Goal: Find specific fact: Find specific fact

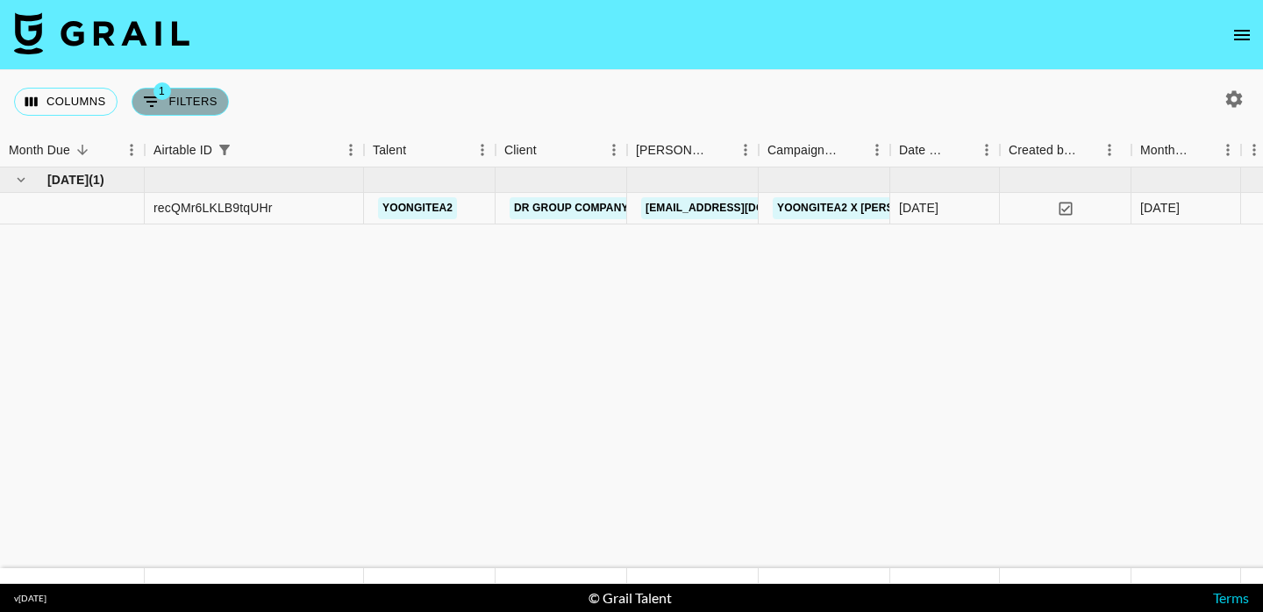
click at [180, 98] on button "1 Filters" at bounding box center [180, 102] width 97 height 28
select select "airtableId"
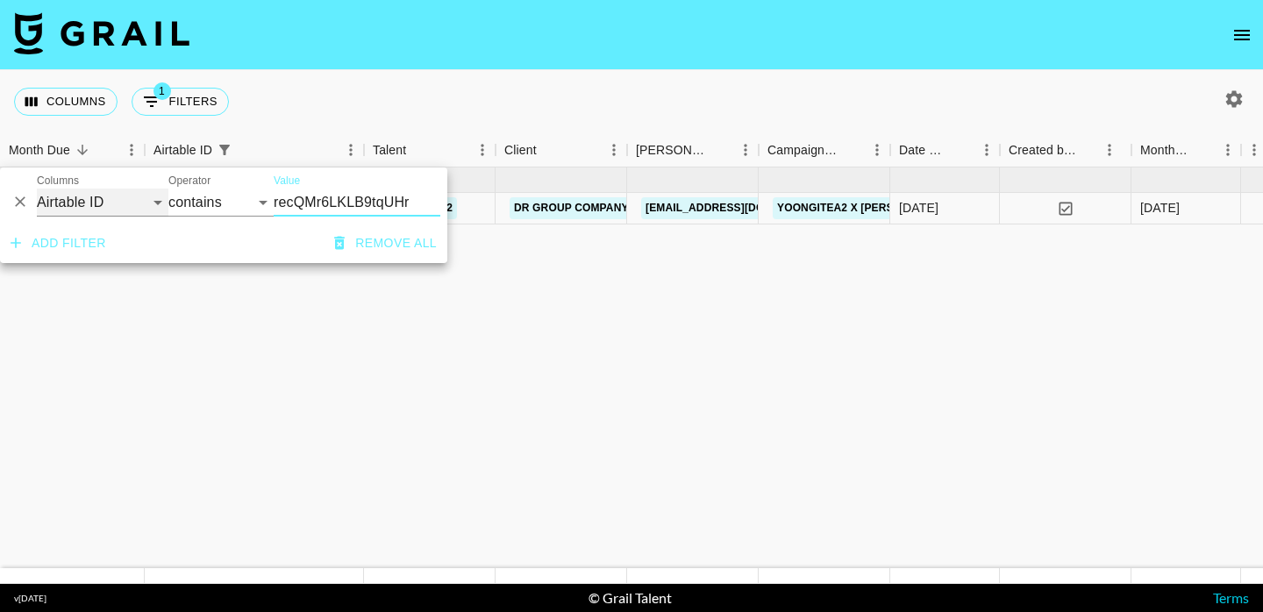
click at [114, 192] on select "Grail Platform ID Airtable ID Talent Manager Client [PERSON_NAME] Campaign (Typ…" at bounding box center [103, 203] width 132 height 28
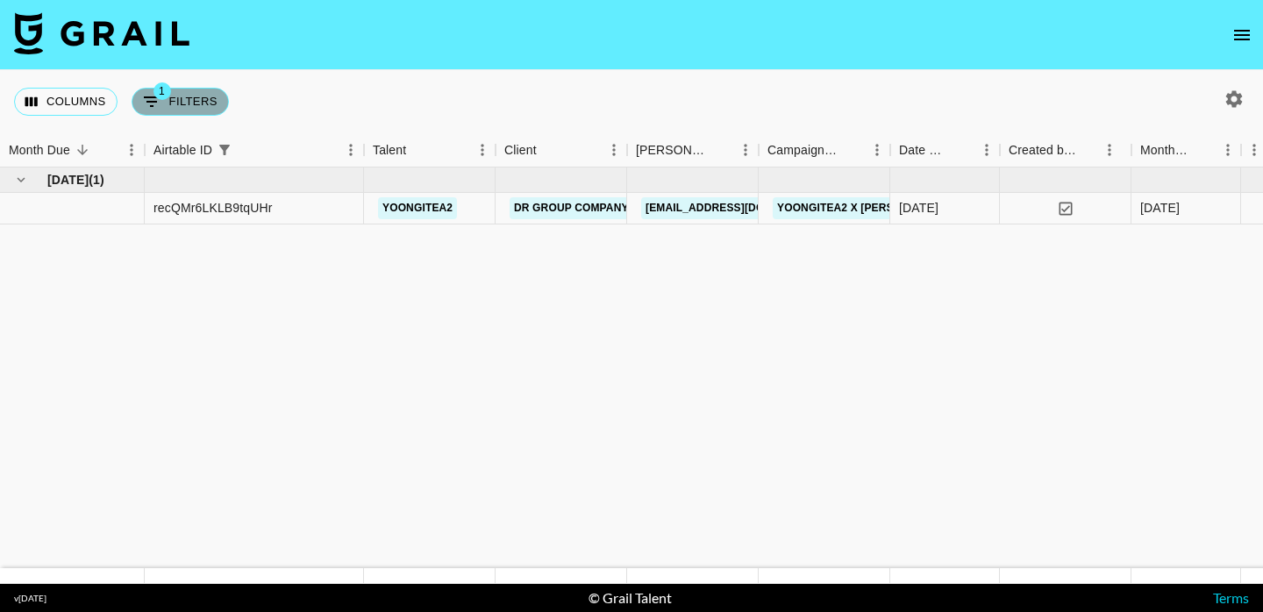
click at [193, 115] on button "1 Filters" at bounding box center [180, 102] width 97 height 28
select select "airtableId"
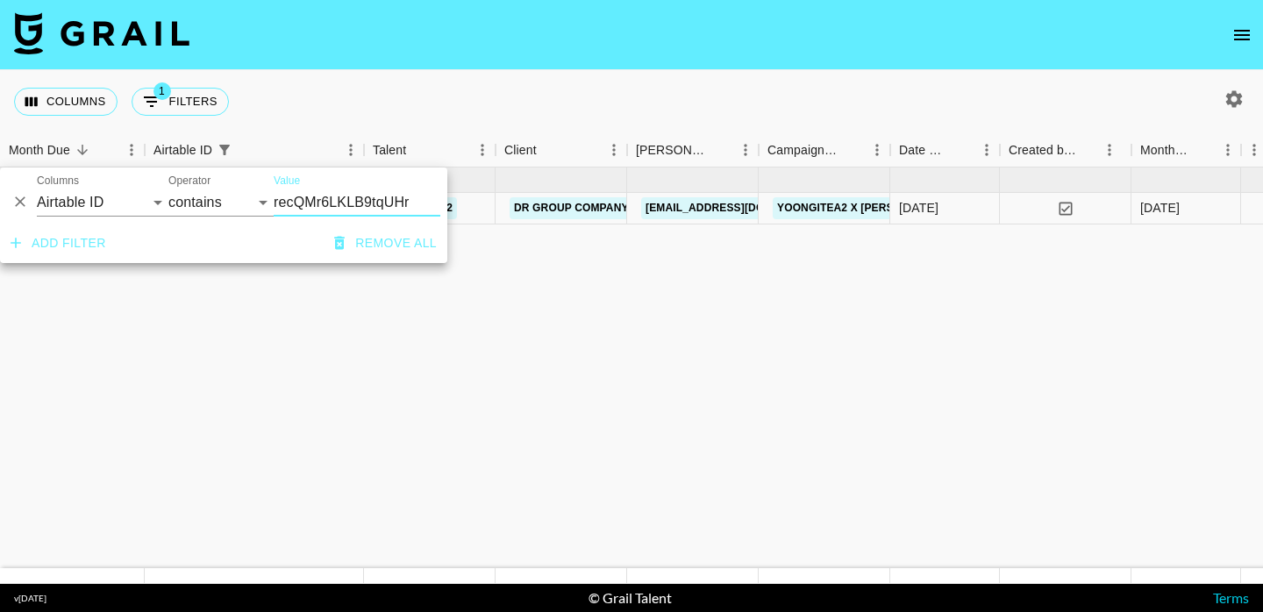
click at [356, 195] on input "recQMr6LKLB9tqUHr" at bounding box center [357, 203] width 167 height 28
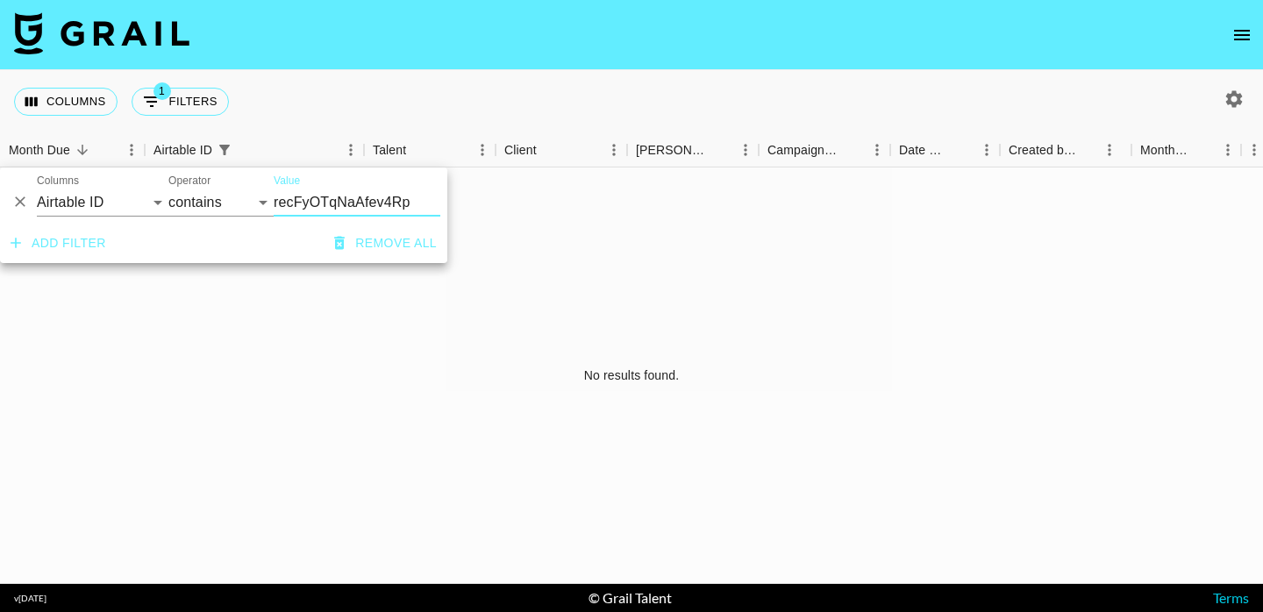
type input "recFyOTqNaAfev4Rp"
click at [225, 338] on div "No results found." at bounding box center [631, 375] width 1263 height 416
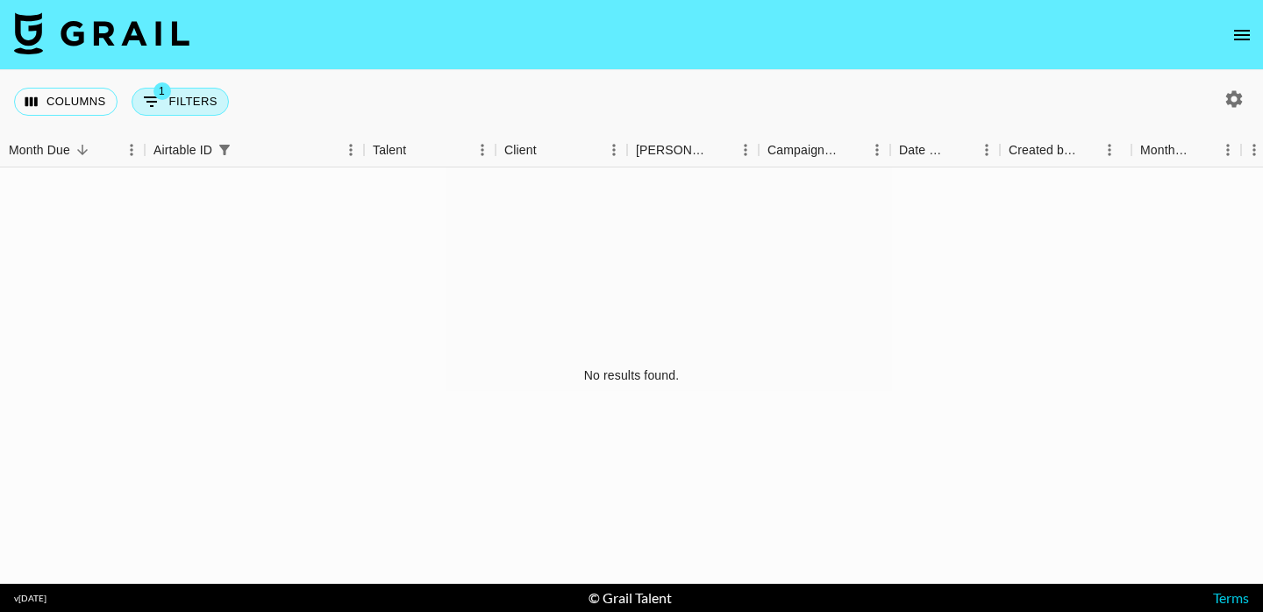
click at [190, 108] on button "1 Filters" at bounding box center [180, 102] width 97 height 28
select select "airtableId"
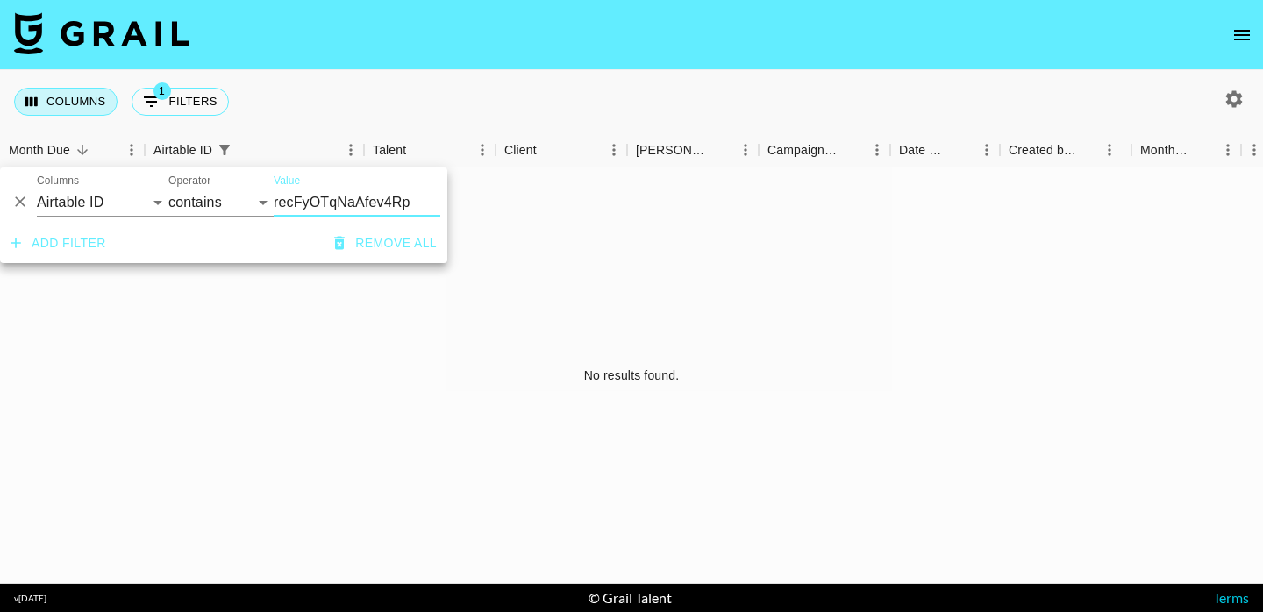
click at [77, 93] on button "Columns" at bounding box center [65, 102] width 103 height 28
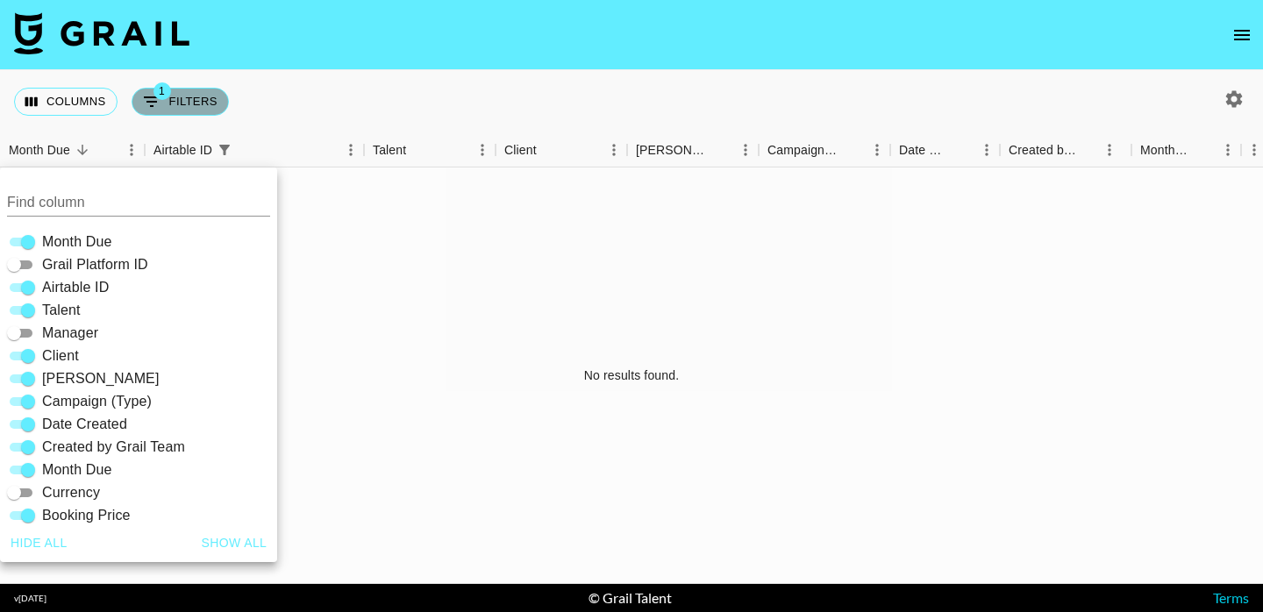
click at [192, 103] on button "1 Filters" at bounding box center [180, 102] width 97 height 28
select select "airtableId"
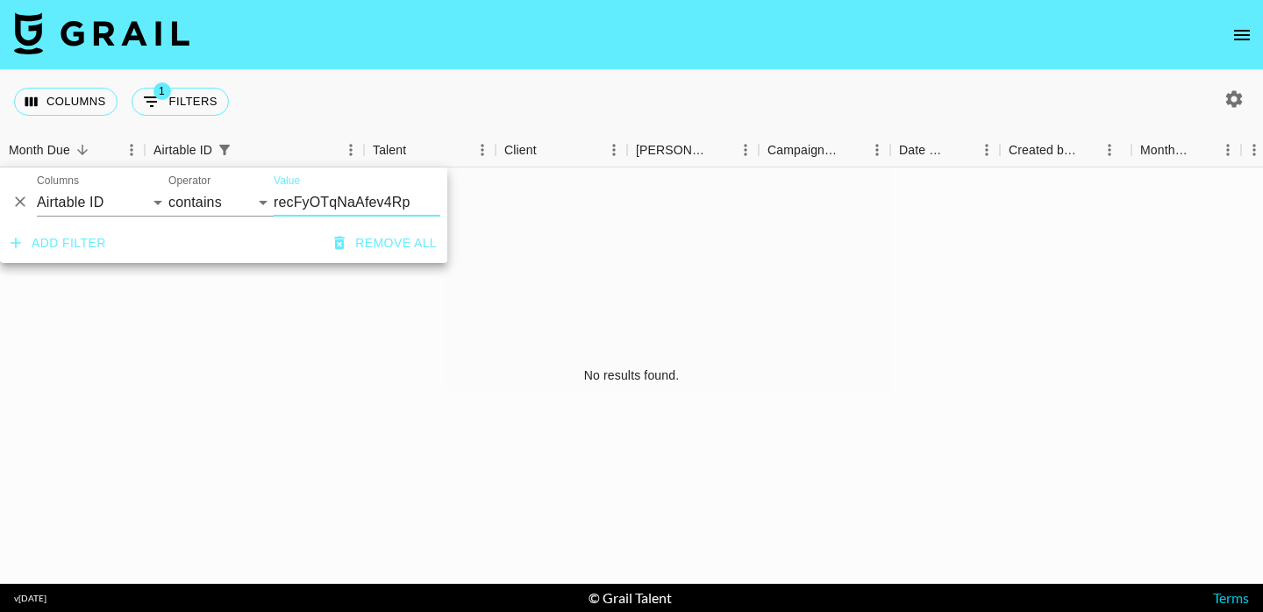
click at [381, 207] on input "recFyOTqNaAfev4Rp" at bounding box center [357, 203] width 167 height 28
click at [335, 203] on input "recFyOTqNaAfev4Rp" at bounding box center [357, 203] width 167 height 28
click at [334, 203] on input "recFyOTqNaAfev4Rp" at bounding box center [357, 203] width 167 height 28
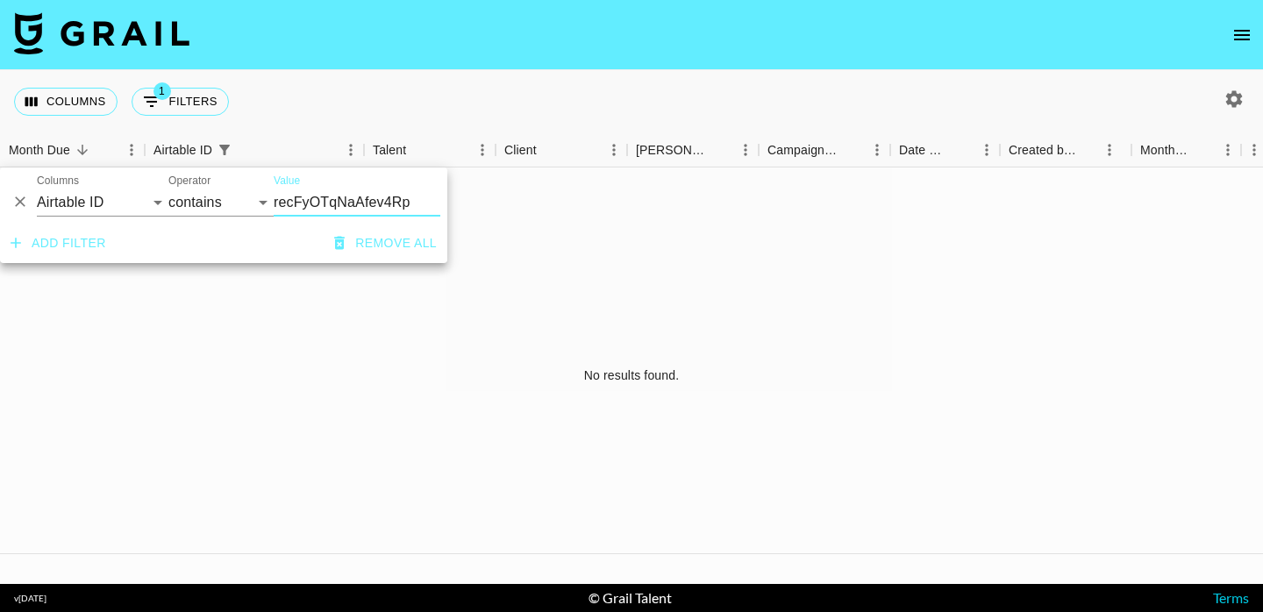
click at [334, 203] on input "recFyOTqNaAfev4Rp" at bounding box center [357, 203] width 167 height 28
paste input "zmHFw2ESVPJKBW"
click at [332, 203] on input "reczmHFw2ESVPJKBW" at bounding box center [357, 203] width 167 height 28
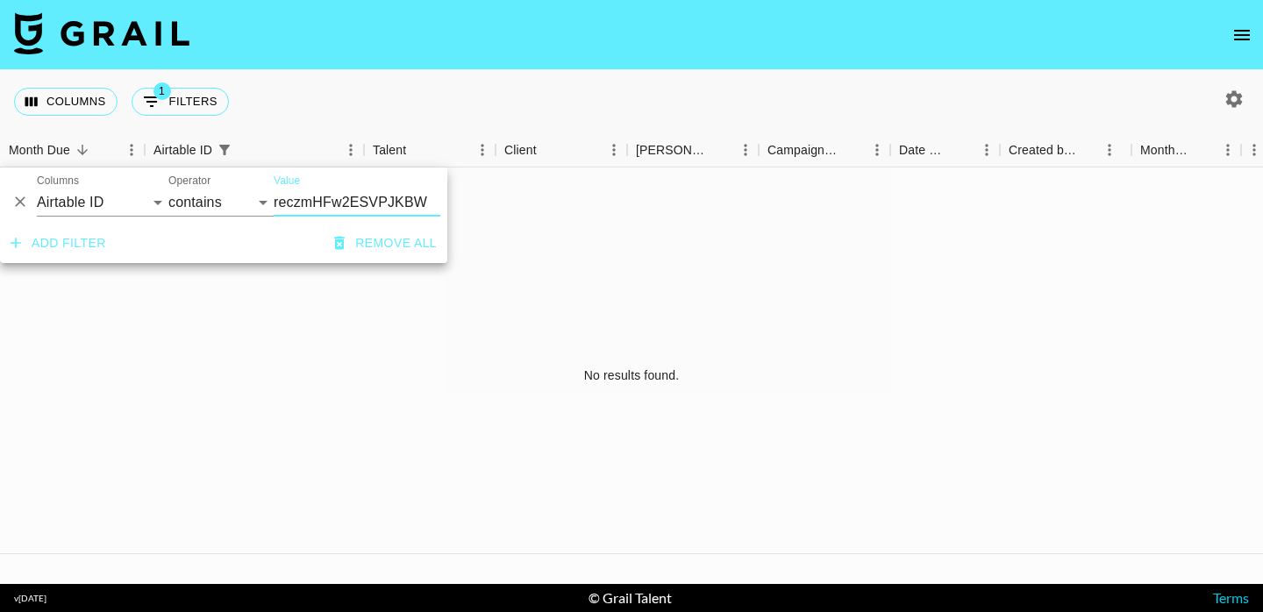
paste input "FyOTqNaAfev4Rp"
click at [356, 198] on input "recFyOTqNaAfev4Rp" at bounding box center [357, 203] width 167 height 28
paste input "QMr6LKLB9tqUHr"
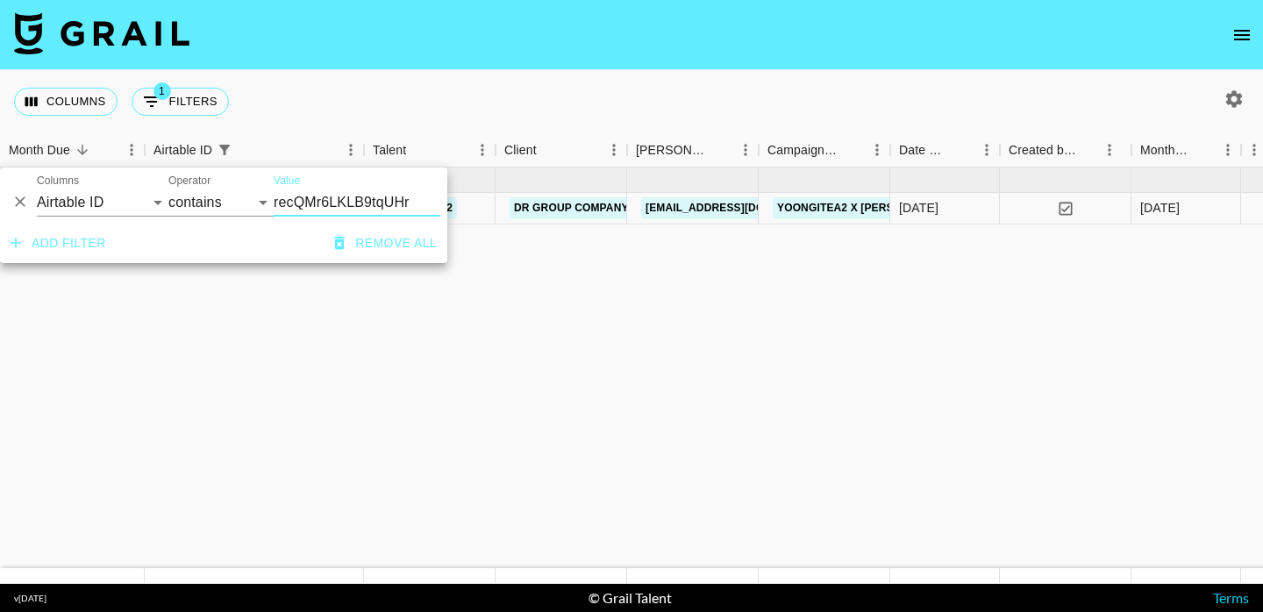
type input "recQMr6LKLB9tqUHr"
